Goal: Task Accomplishment & Management: Manage account settings

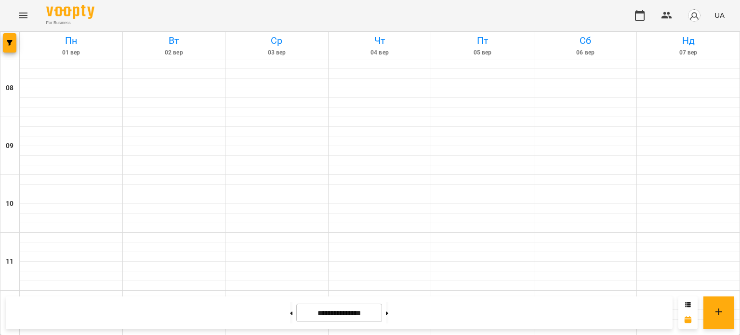
scroll to position [241, 0]
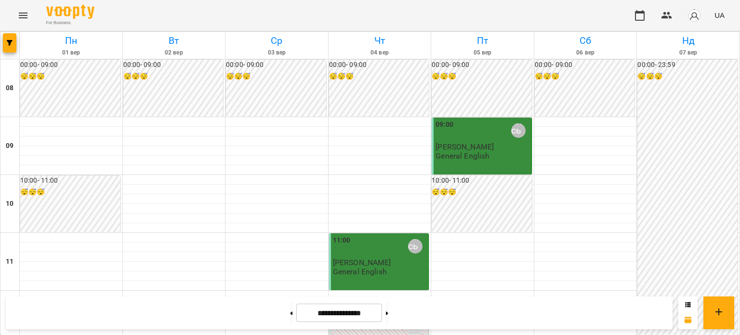
click at [388, 317] on button at bounding box center [387, 312] width 2 height 21
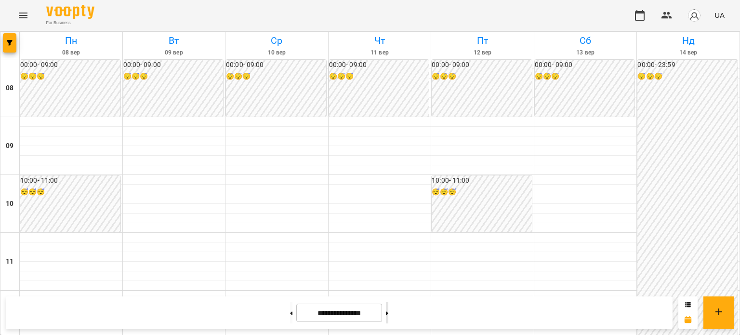
click at [388, 312] on button at bounding box center [387, 312] width 2 height 21
type input "**********"
click at [41, 291] on div at bounding box center [71, 296] width 103 height 10
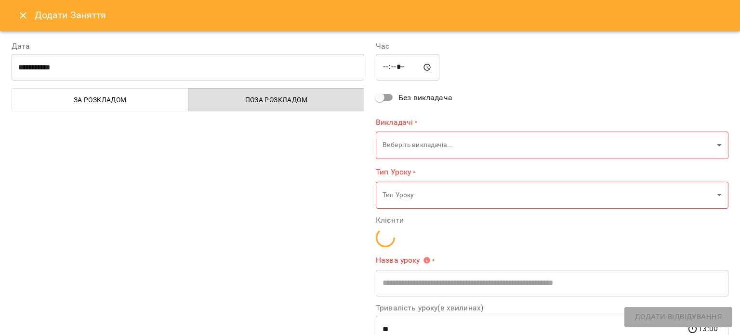
type input "**********"
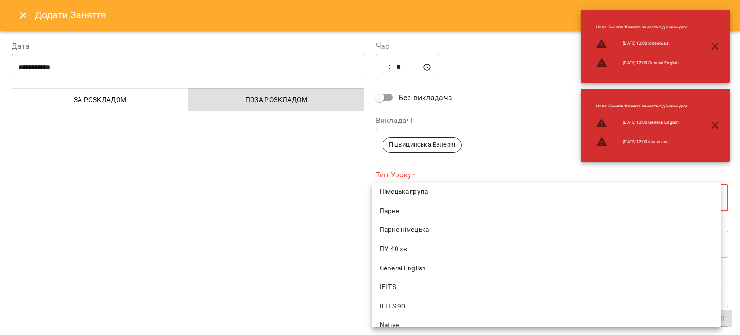
scroll to position [337, 0]
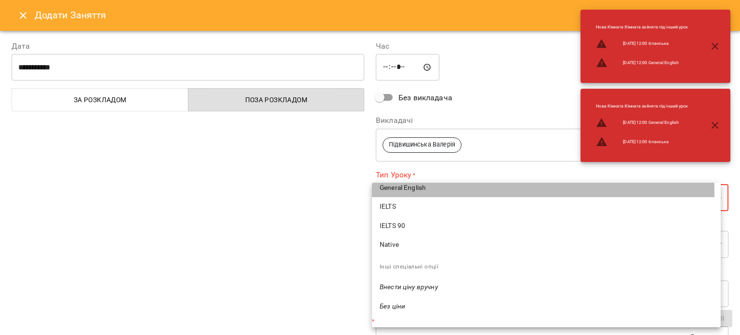
click at [412, 192] on li "General English" at bounding box center [546, 187] width 349 height 19
type input "**********"
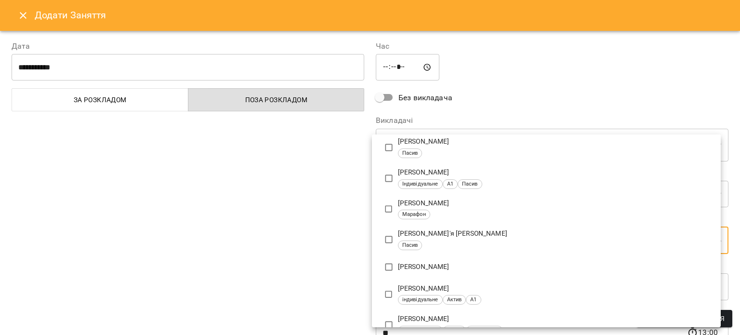
scroll to position [289, 0]
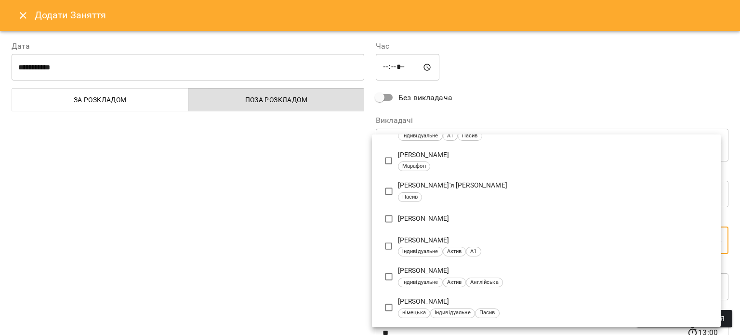
click at [461, 234] on li "Мазур Ольга Іванівна індивідуальне Актив А1" at bounding box center [546, 246] width 349 height 31
type input "**********"
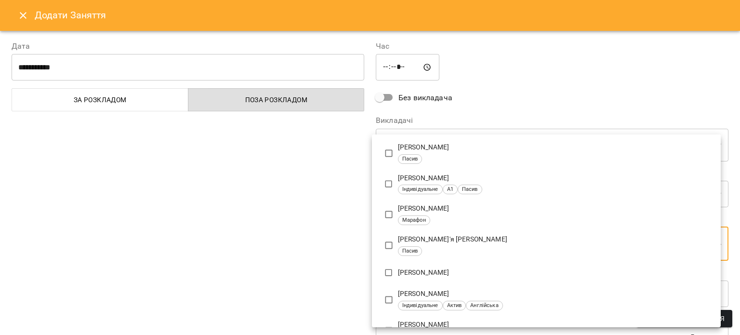
scroll to position [0, 0]
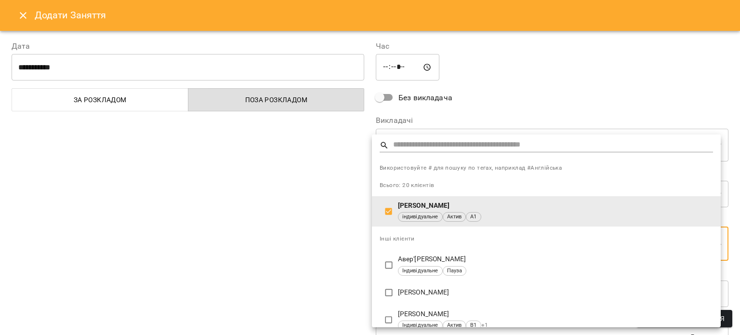
click at [298, 242] on div at bounding box center [370, 167] width 740 height 335
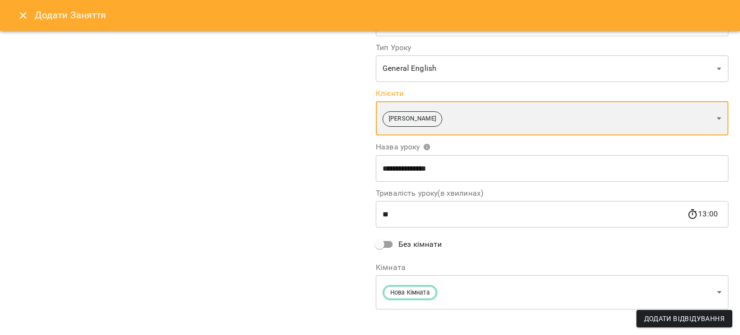
scroll to position [132, 0]
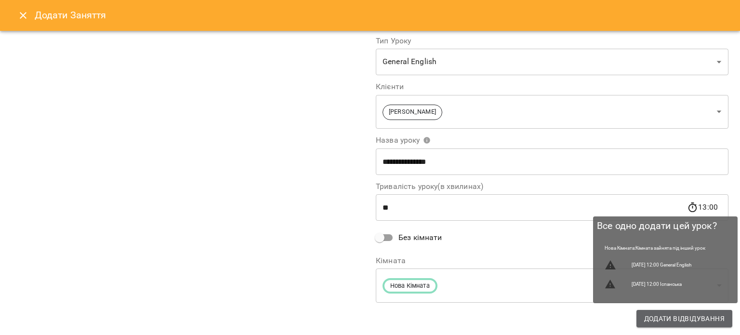
click at [666, 315] on span "Додати Відвідування" at bounding box center [684, 319] width 80 height 12
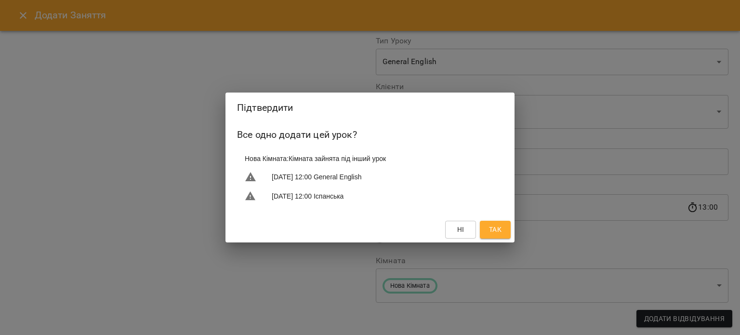
click at [501, 226] on span "Так" at bounding box center [495, 230] width 13 height 12
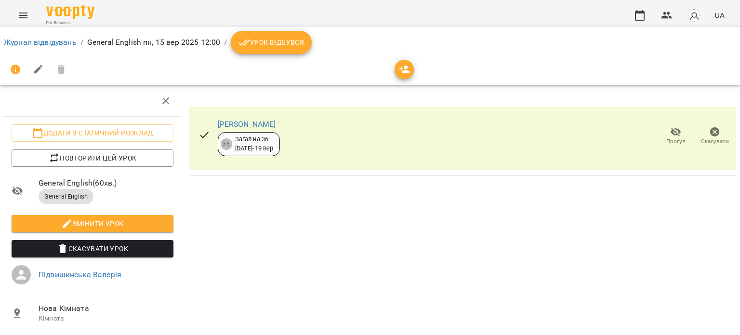
click at [270, 49] on button "Урок відбувся" at bounding box center [271, 42] width 81 height 23
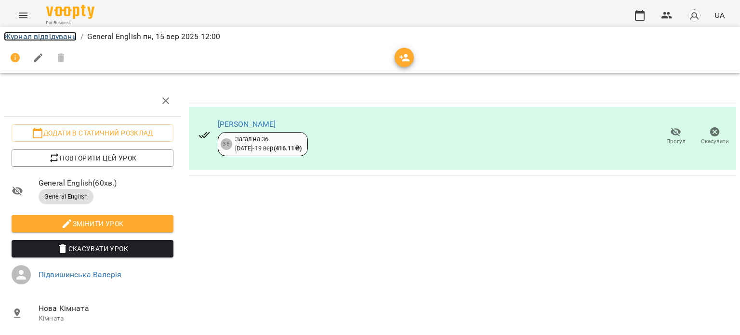
click at [67, 38] on link "Журнал відвідувань" at bounding box center [40, 36] width 73 height 9
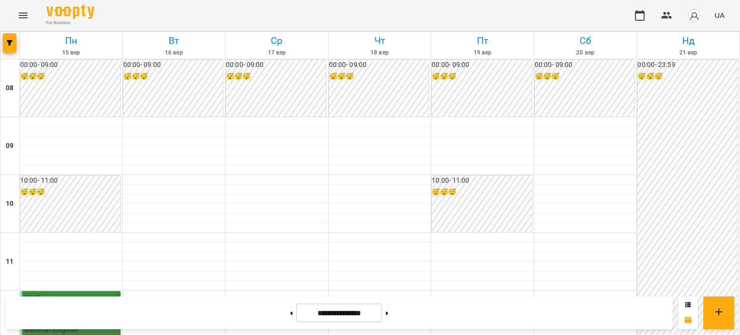
scroll to position [145, 0]
click at [55, 316] on span "[PERSON_NAME]" at bounding box center [53, 320] width 58 height 9
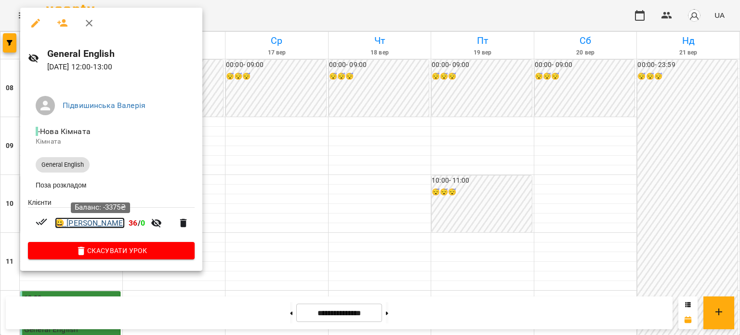
click at [99, 227] on link "😀 [PERSON_NAME]" at bounding box center [90, 223] width 70 height 12
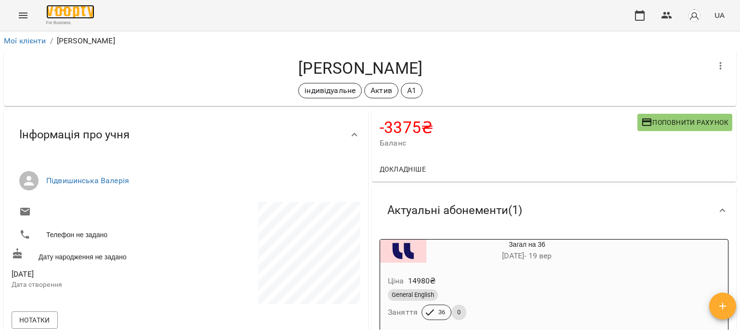
click at [79, 17] on img at bounding box center [70, 12] width 48 height 14
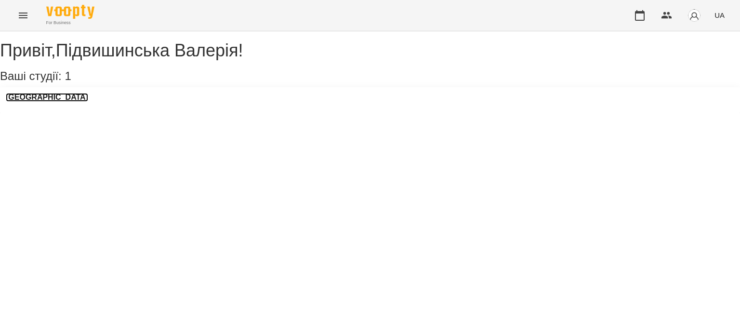
click at [59, 102] on h3 "[GEOGRAPHIC_DATA]" at bounding box center [47, 97] width 82 height 9
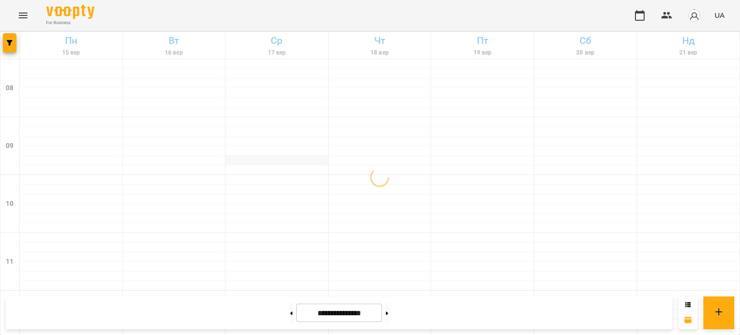
scroll to position [96, 0]
